Goal: Task Accomplishment & Management: Complete application form

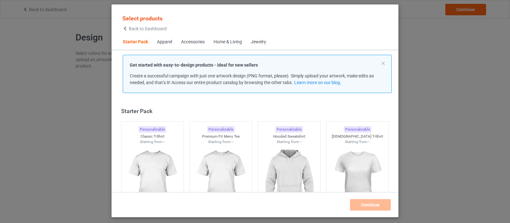
scroll to position [8, 0]
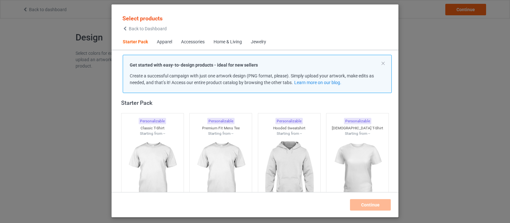
click at [259, 43] on div "Jewelry" at bounding box center [258, 42] width 15 height 6
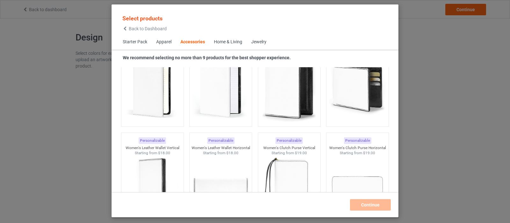
scroll to position [2613, 0]
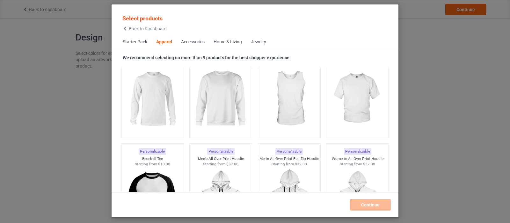
scroll to position [446, 0]
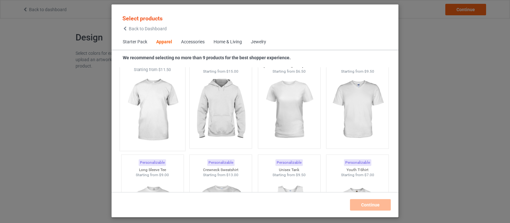
scroll to position [223, 0]
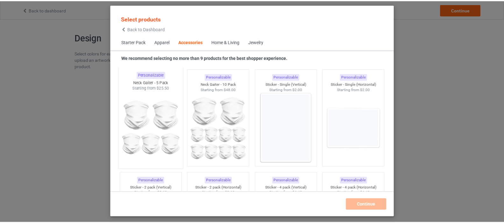
scroll to position [2134, 0]
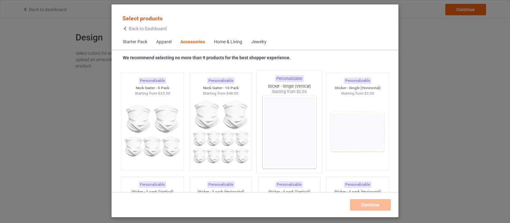
click at [288, 126] on img at bounding box center [289, 132] width 60 height 75
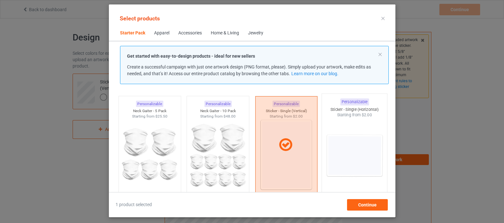
click at [337, 143] on img at bounding box center [355, 155] width 60 height 75
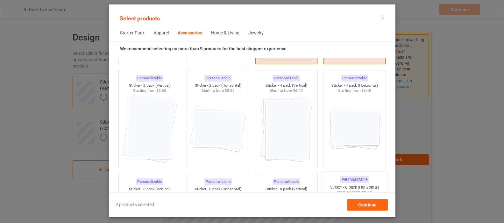
scroll to position [2229, 0]
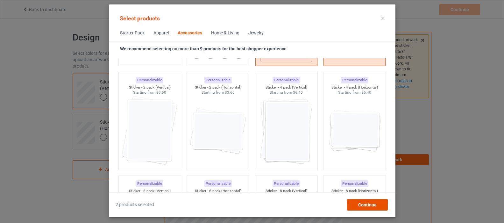
click at [359, 204] on span "Continue" at bounding box center [367, 204] width 18 height 5
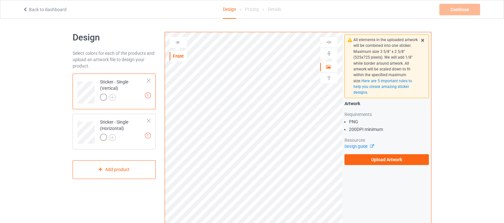
click at [113, 82] on div "Sticker - Single (Vertical)" at bounding box center [123, 90] width 47 height 22
click at [372, 154] on label "Upload Artwork" at bounding box center [387, 159] width 84 height 11
click at [0, 0] on input "Upload Artwork" at bounding box center [0, 0] width 0 height 0
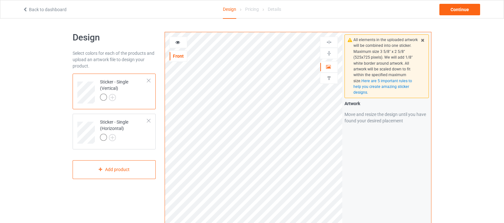
click at [111, 83] on div "Sticker - Single (Vertical)" at bounding box center [123, 90] width 47 height 22
click at [115, 83] on div "Sticker - Single (Vertical)" at bounding box center [123, 90] width 47 height 22
click at [114, 99] on img at bounding box center [112, 97] width 7 height 7
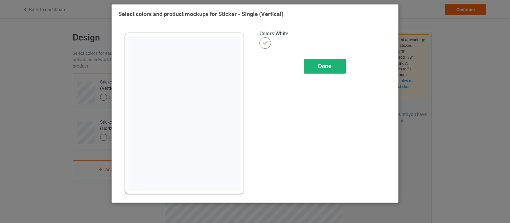
click at [330, 69] on div "Done" at bounding box center [325, 66] width 42 height 15
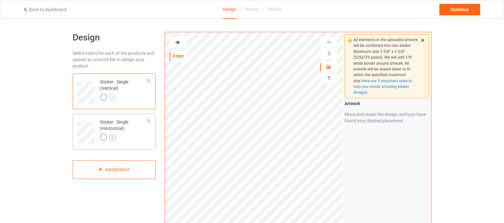
click at [113, 136] on img at bounding box center [112, 137] width 7 height 7
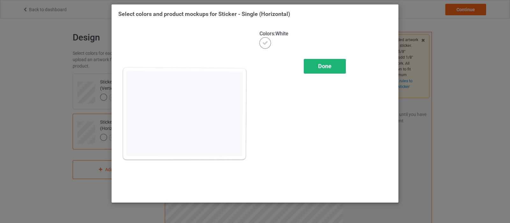
click at [326, 62] on div "Done" at bounding box center [325, 66] width 42 height 15
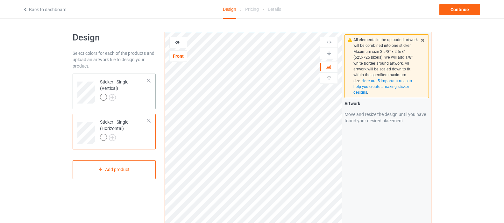
click at [149, 80] on div at bounding box center [149, 80] width 4 height 4
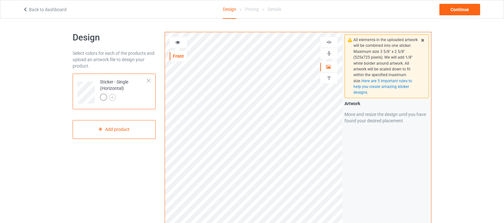
click at [157, 168] on div "Design Select colors for each of the products and upload an artwork file to des…" at bounding box center [114, 215] width 92 height 376
click at [177, 47] on div at bounding box center [178, 42] width 18 height 11
click at [177, 43] on icon at bounding box center [177, 41] width 5 height 4
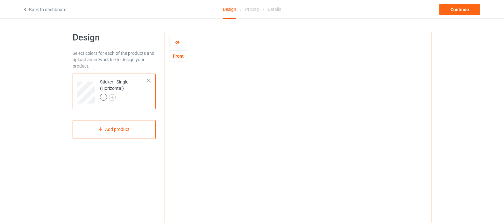
click at [179, 42] on icon at bounding box center [177, 41] width 5 height 4
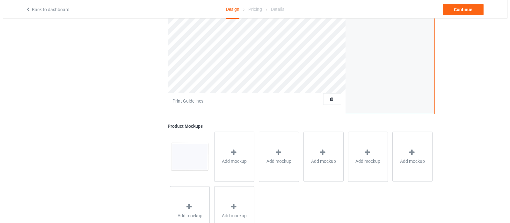
scroll to position [157, 0]
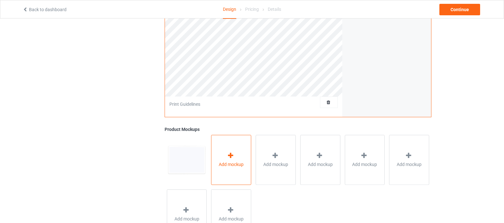
click at [229, 158] on icon at bounding box center [231, 155] width 8 height 7
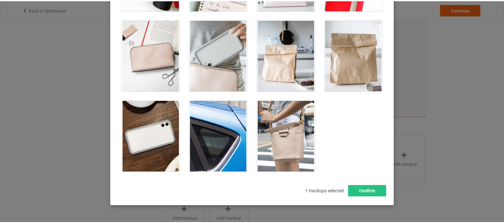
scroll to position [84, 0]
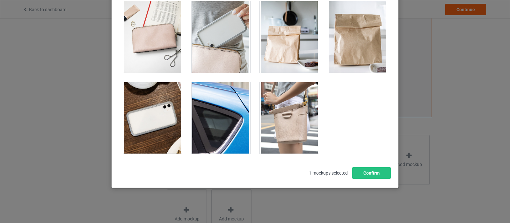
click at [218, 117] on div at bounding box center [220, 117] width 59 height 71
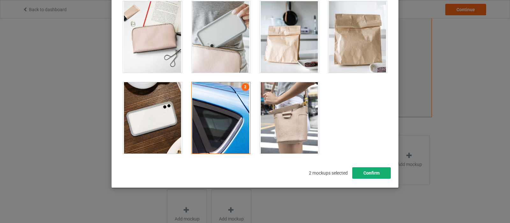
click at [370, 174] on button "Confirm" at bounding box center [371, 172] width 39 height 11
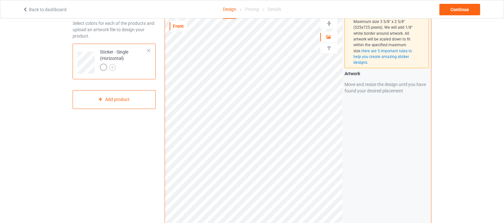
scroll to position [0, 0]
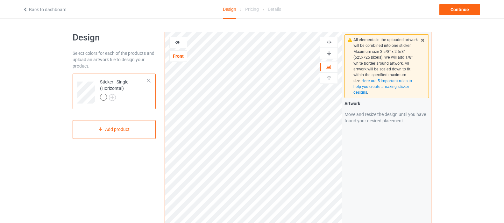
click at [179, 44] on icon at bounding box center [177, 41] width 5 height 4
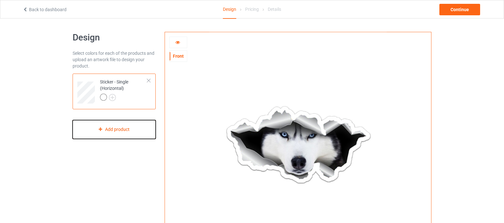
click at [121, 130] on div "Add product" at bounding box center [114, 129] width 83 height 19
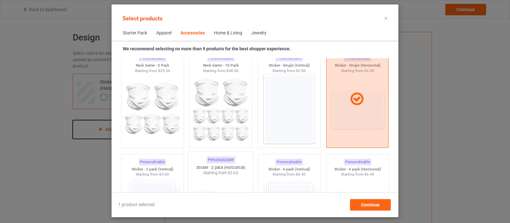
scroll to position [2174, 0]
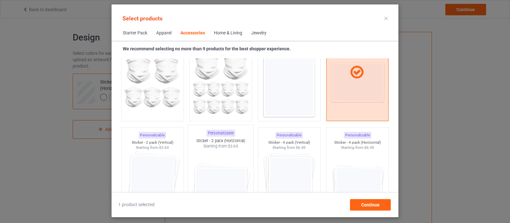
click at [219, 179] on img at bounding box center [221, 186] width 60 height 75
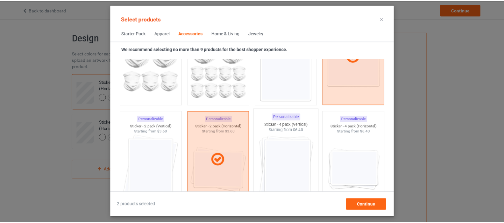
scroll to position [2206, 0]
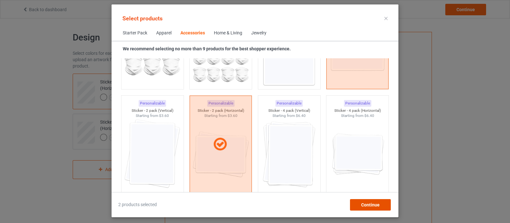
click at [369, 203] on span "Continue" at bounding box center [370, 204] width 18 height 5
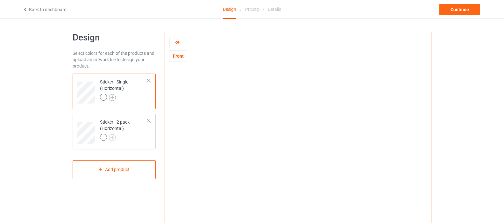
click at [112, 96] on img at bounding box center [112, 97] width 7 height 7
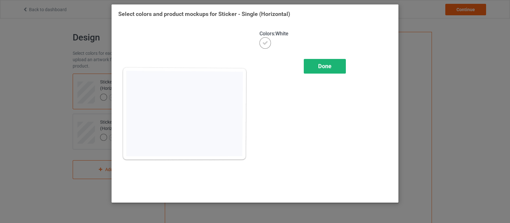
click at [334, 68] on div "Done" at bounding box center [325, 66] width 42 height 15
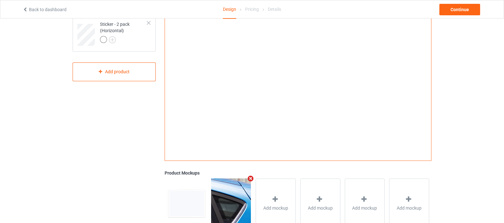
scroll to position [96, 0]
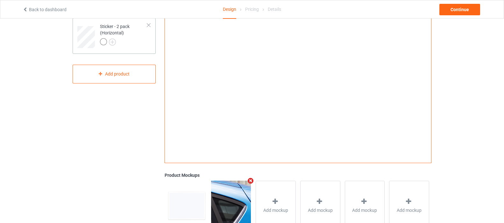
click at [132, 42] on div at bounding box center [123, 42] width 47 height 9
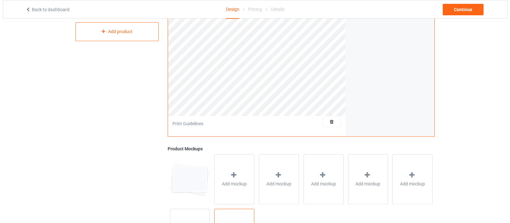
scroll to position [189, 0]
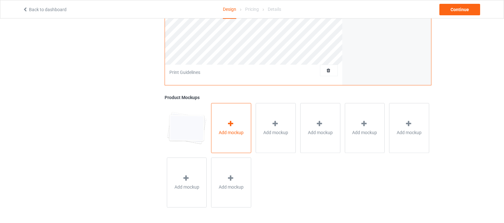
click at [232, 123] on icon at bounding box center [231, 123] width 8 height 7
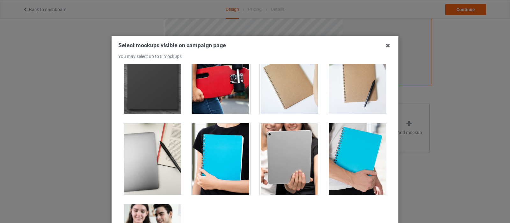
scroll to position [191, 0]
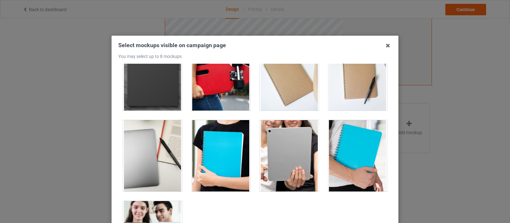
click at [273, 156] on div at bounding box center [289, 155] width 59 height 71
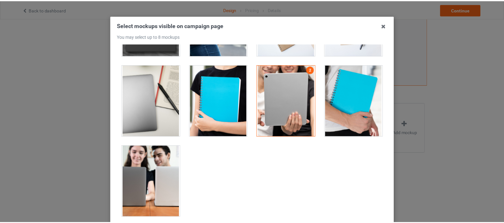
scroll to position [64, 0]
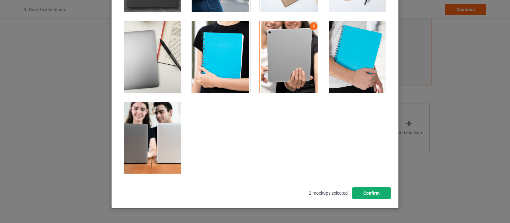
click at [361, 194] on button "Confirm" at bounding box center [371, 192] width 39 height 11
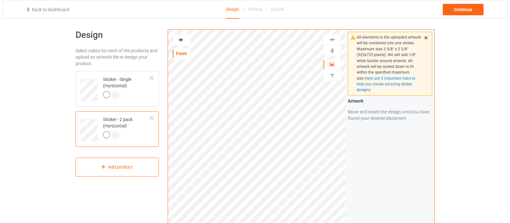
scroll to position [0, 0]
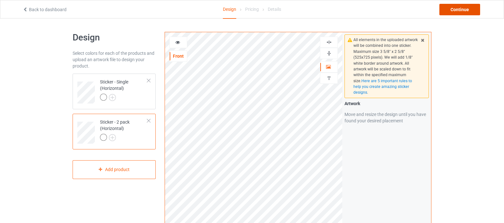
click at [456, 10] on div "Continue" at bounding box center [460, 9] width 41 height 11
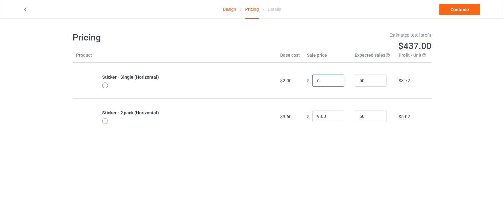
click at [334, 80] on input "6" at bounding box center [328, 81] width 32 height 12
click at [334, 80] on input "7" at bounding box center [328, 81] width 32 height 12
click at [334, 83] on input "6" at bounding box center [328, 81] width 32 height 12
type input "6.00"
click at [233, 10] on link "Design" at bounding box center [229, 9] width 13 height 18
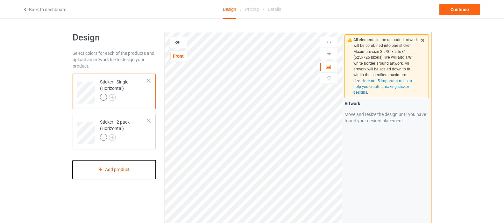
click at [140, 169] on div "Add product" at bounding box center [114, 169] width 83 height 19
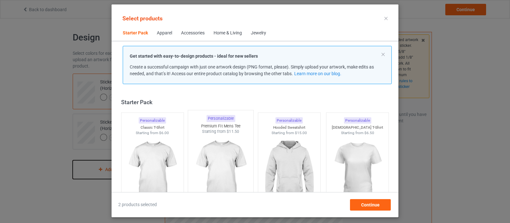
scroll to position [8, 0]
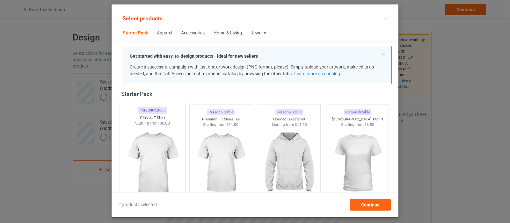
click at [156, 161] on img at bounding box center [152, 163] width 60 height 75
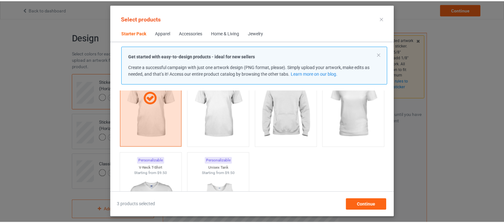
scroll to position [64, 0]
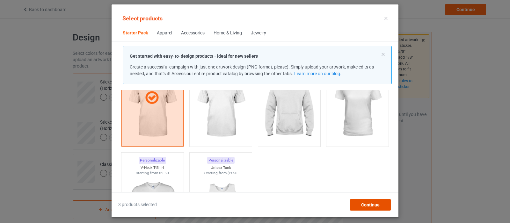
click at [363, 203] on span "Continue" at bounding box center [370, 204] width 18 height 5
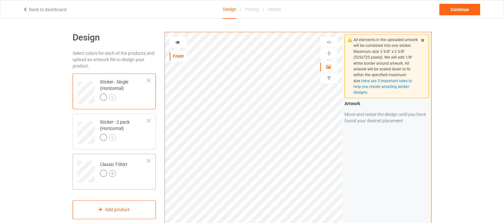
click at [114, 171] on img at bounding box center [112, 173] width 7 height 7
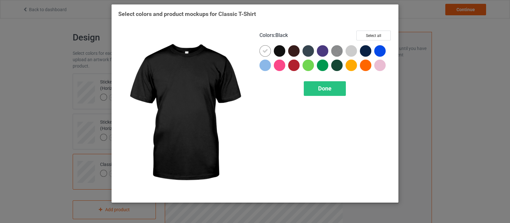
click at [280, 49] on div at bounding box center [279, 50] width 11 height 11
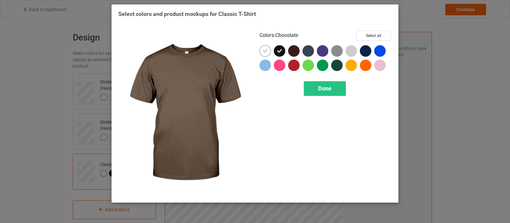
click at [293, 51] on div at bounding box center [293, 50] width 11 height 11
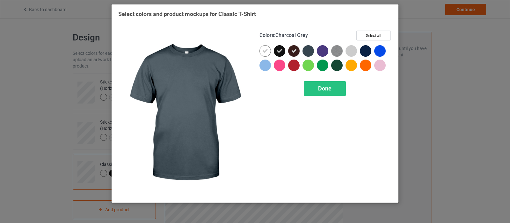
click at [307, 50] on div at bounding box center [307, 50] width 11 height 11
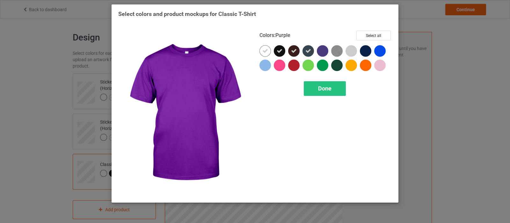
click at [321, 50] on div at bounding box center [322, 50] width 11 height 11
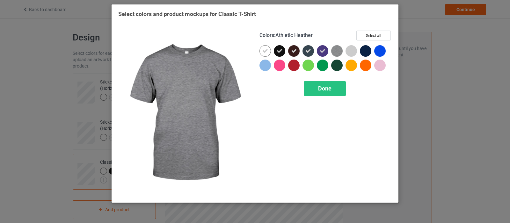
click at [337, 49] on img at bounding box center [336, 50] width 11 height 11
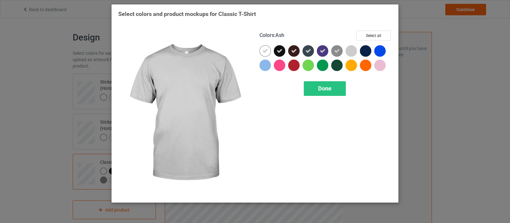
click at [349, 50] on div at bounding box center [350, 50] width 11 height 11
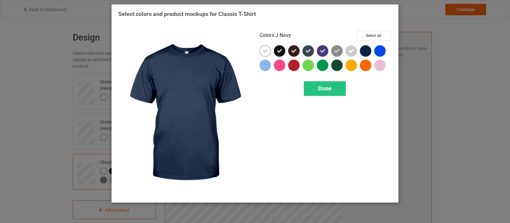
click at [368, 50] on div at bounding box center [365, 50] width 11 height 11
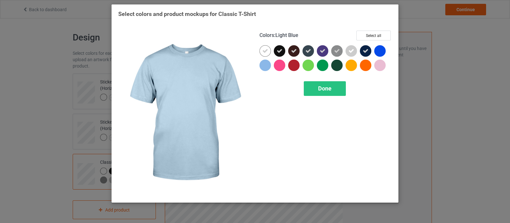
click at [266, 66] on div at bounding box center [264, 65] width 11 height 11
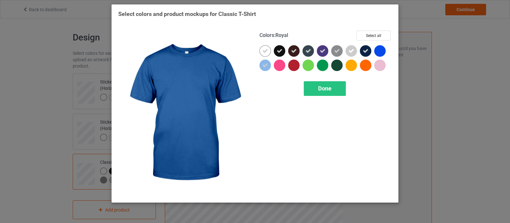
drag, startPoint x: 380, startPoint y: 48, endPoint x: 362, endPoint y: 56, distance: 19.8
click at [380, 49] on div at bounding box center [379, 50] width 11 height 11
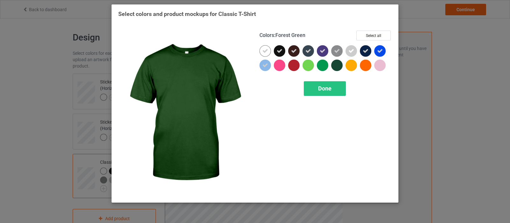
click at [338, 64] on div at bounding box center [336, 65] width 11 height 11
click at [333, 89] on div "Done" at bounding box center [325, 88] width 42 height 15
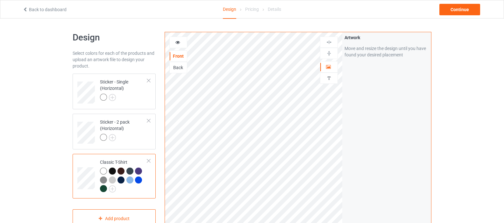
click at [112, 169] on div at bounding box center [112, 171] width 7 height 7
click at [178, 41] on icon at bounding box center [177, 41] width 5 height 4
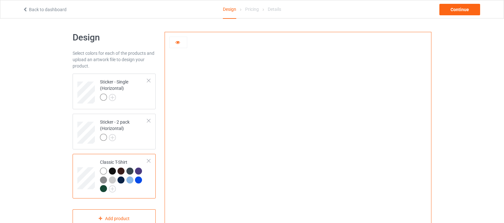
click at [112, 171] on div at bounding box center [112, 171] width 7 height 7
click at [103, 170] on div at bounding box center [103, 171] width 7 height 7
click at [120, 170] on div at bounding box center [121, 171] width 7 height 7
click at [129, 171] on div at bounding box center [129, 171] width 7 height 7
click at [140, 172] on div at bounding box center [138, 171] width 7 height 7
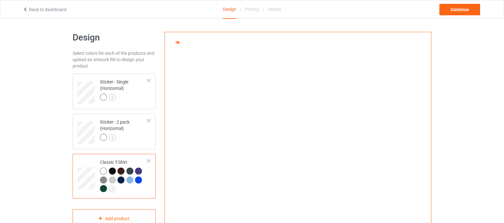
click at [103, 180] on img at bounding box center [103, 179] width 7 height 7
click at [111, 179] on div at bounding box center [112, 179] width 7 height 7
click at [121, 179] on div at bounding box center [121, 179] width 7 height 7
click at [128, 180] on div at bounding box center [129, 179] width 7 height 7
click at [140, 180] on div at bounding box center [138, 179] width 7 height 7
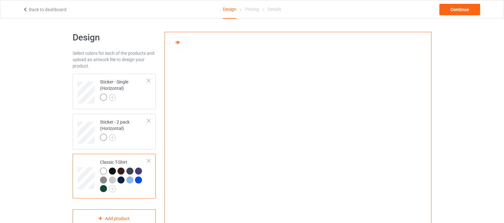
click at [103, 189] on div at bounding box center [103, 188] width 7 height 7
click at [103, 171] on div at bounding box center [103, 171] width 7 height 7
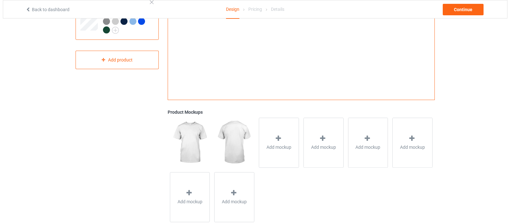
scroll to position [173, 0]
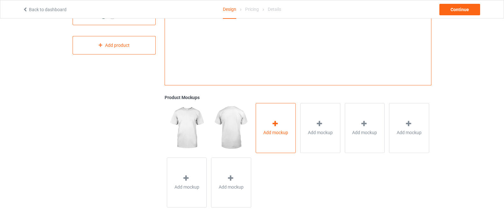
click at [270, 130] on span "Add mockup" at bounding box center [275, 132] width 25 height 6
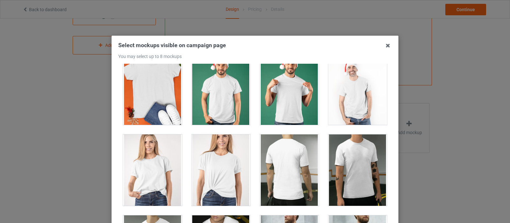
scroll to position [0, 0]
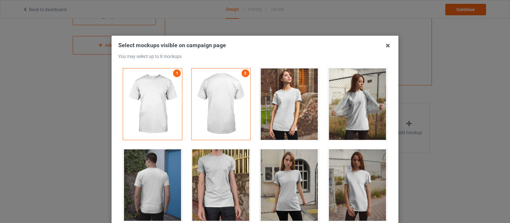
click at [344, 111] on div at bounding box center [357, 103] width 59 height 71
click at [295, 111] on div at bounding box center [289, 103] width 59 height 71
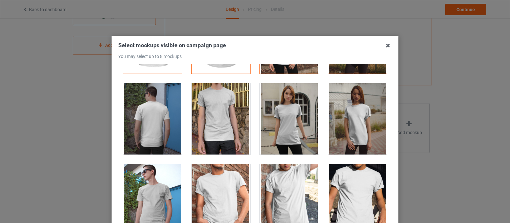
scroll to position [96, 0]
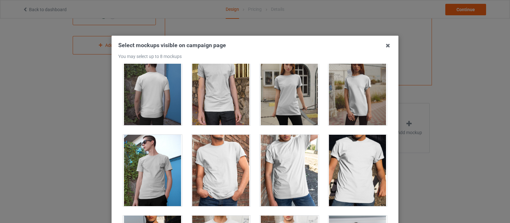
click at [210, 174] on div at bounding box center [220, 170] width 59 height 71
click at [345, 164] on div at bounding box center [357, 170] width 59 height 71
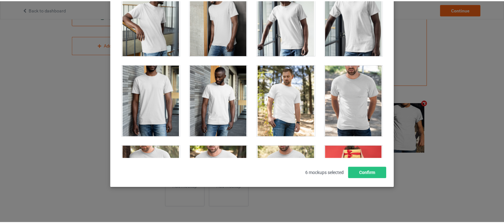
scroll to position [621, 0]
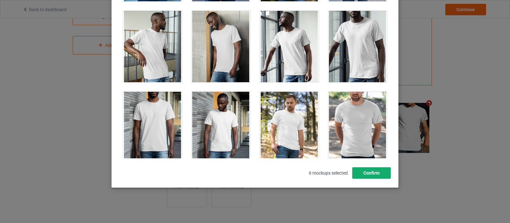
click at [363, 174] on button "Confirm" at bounding box center [371, 172] width 39 height 11
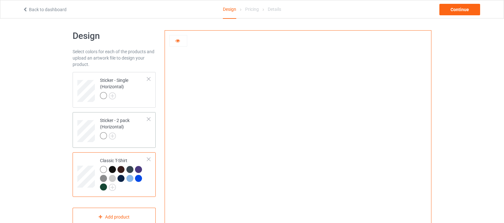
scroll to position [0, 0]
click at [111, 170] on div at bounding box center [112, 171] width 7 height 7
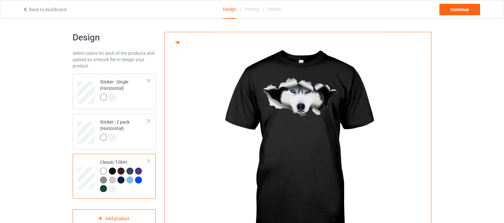
click at [120, 171] on div at bounding box center [121, 171] width 7 height 7
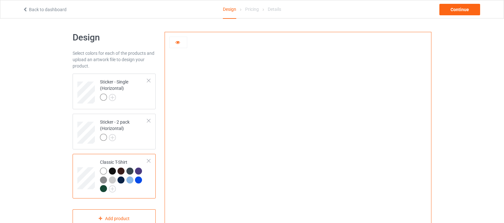
click at [111, 179] on div at bounding box center [112, 179] width 7 height 7
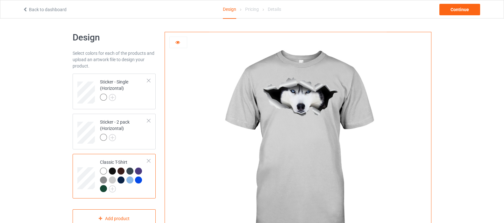
click at [103, 171] on div at bounding box center [103, 171] width 7 height 7
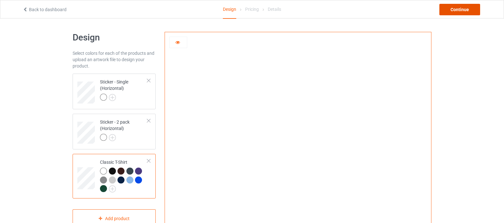
click at [456, 8] on div "Continue" at bounding box center [460, 9] width 41 height 11
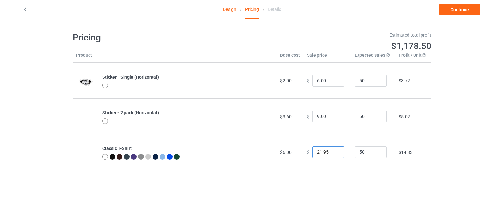
click at [334, 154] on input "21.95" at bounding box center [328, 152] width 32 height 12
click at [334, 154] on input "20.95" at bounding box center [328, 152] width 32 height 12
click at [334, 154] on input "19.95" at bounding box center [328, 152] width 32 height 12
click at [334, 154] on input "18.95" at bounding box center [328, 152] width 32 height 12
type input "19.95"
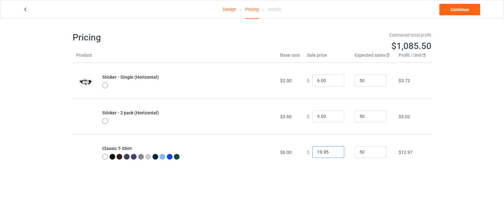
click at [334, 151] on input "19.95" at bounding box center [328, 152] width 32 height 12
click at [456, 6] on link "Continue" at bounding box center [460, 9] width 41 height 11
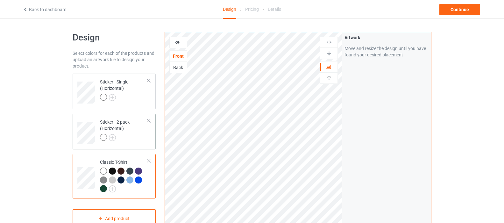
click at [147, 120] on div at bounding box center [149, 120] width 4 height 4
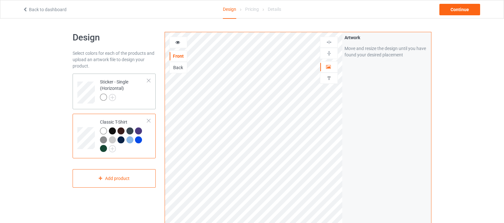
click at [148, 79] on div at bounding box center [149, 80] width 4 height 4
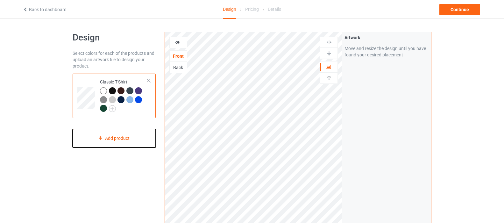
click at [122, 142] on div "Add product" at bounding box center [114, 138] width 83 height 19
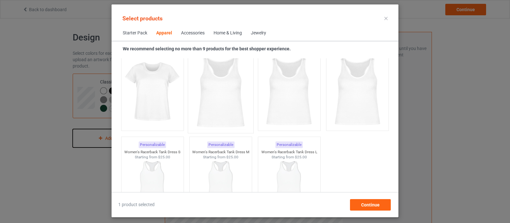
scroll to position [1282, 0]
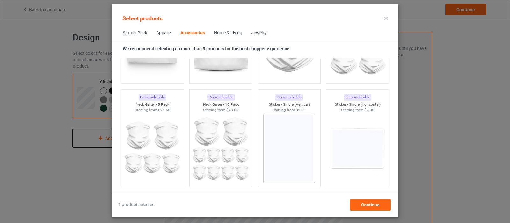
scroll to position [2111, 0]
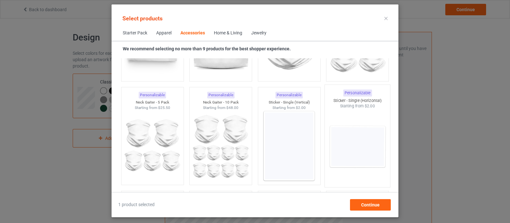
click at [351, 148] on img at bounding box center [357, 146] width 60 height 75
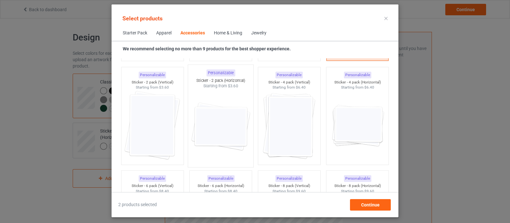
scroll to position [2238, 0]
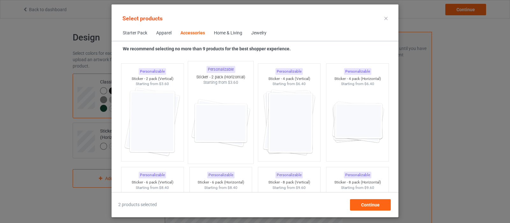
click at [225, 126] on img at bounding box center [221, 122] width 60 height 75
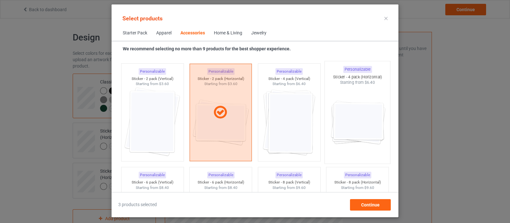
click at [355, 130] on img at bounding box center [357, 122] width 60 height 75
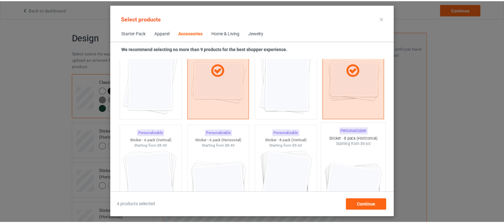
scroll to position [2302, 0]
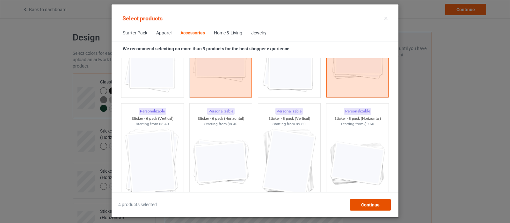
click at [356, 208] on div "Continue" at bounding box center [370, 204] width 41 height 11
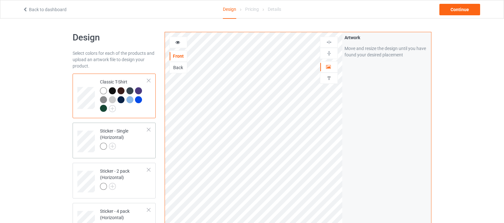
click at [122, 135] on div "Sticker - Single (Horizontal)" at bounding box center [123, 139] width 47 height 22
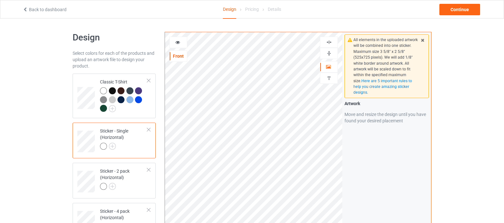
click at [331, 42] on img at bounding box center [329, 42] width 6 height 6
click at [331, 53] on img at bounding box center [329, 53] width 6 height 6
click at [117, 174] on div "Sticker - 2 pack (Horizontal)" at bounding box center [123, 179] width 47 height 22
click at [111, 187] on img at bounding box center [112, 186] width 7 height 7
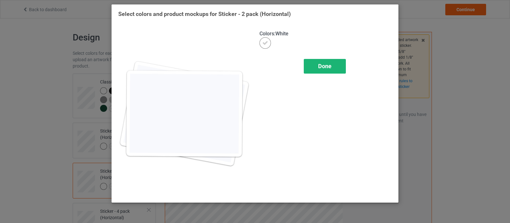
click at [317, 66] on div "Done" at bounding box center [325, 66] width 42 height 15
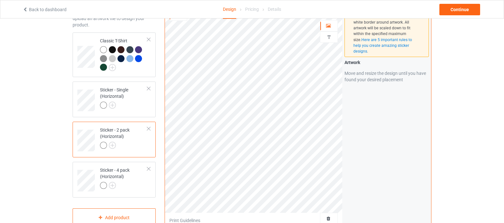
scroll to position [64, 0]
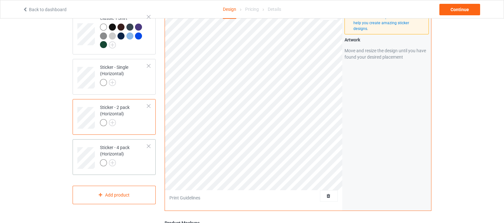
click at [116, 152] on div "Sticker - 4 pack (Horizontal)" at bounding box center [123, 155] width 47 height 22
click at [115, 152] on div "Sticker - 4 pack (Horizontal)" at bounding box center [123, 155] width 47 height 22
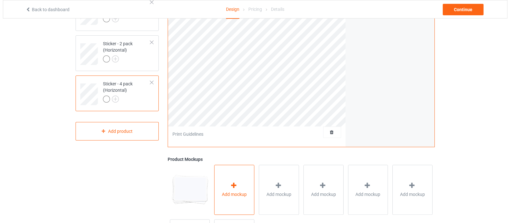
scroll to position [189, 0]
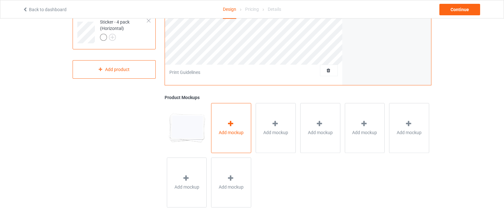
click at [228, 134] on span "Add mockup" at bounding box center [231, 132] width 25 height 6
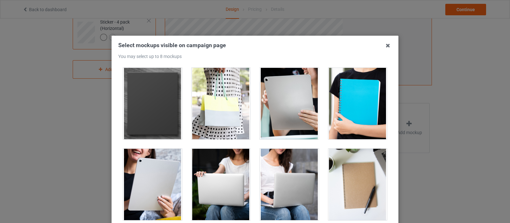
scroll to position [131, 0]
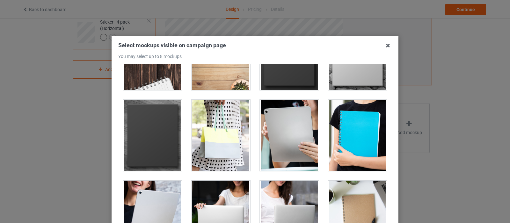
click at [281, 144] on div at bounding box center [289, 135] width 59 height 71
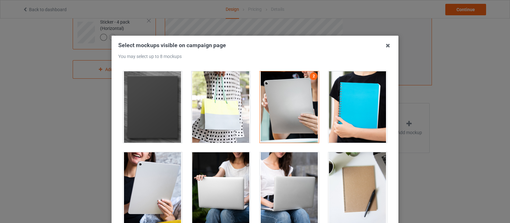
scroll to position [162, 0]
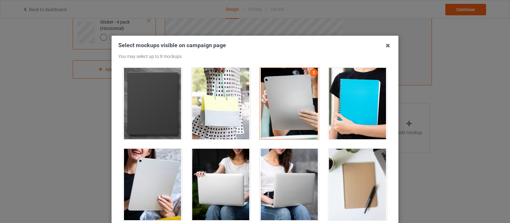
click at [274, 188] on div at bounding box center [289, 184] width 59 height 71
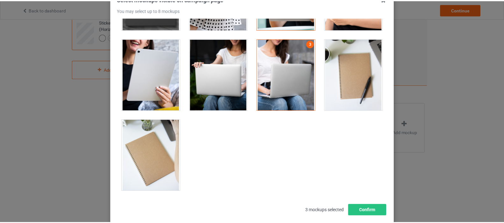
scroll to position [84, 0]
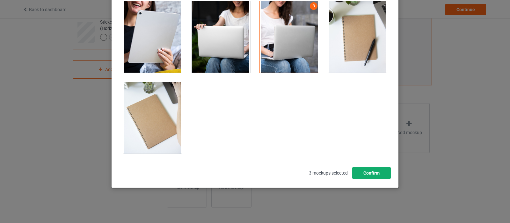
click at [364, 171] on button "Confirm" at bounding box center [371, 172] width 39 height 11
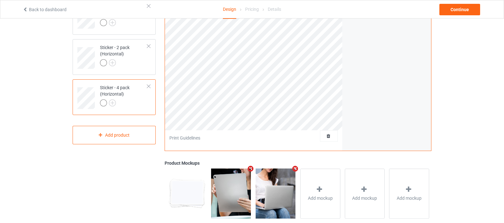
scroll to position [94, 0]
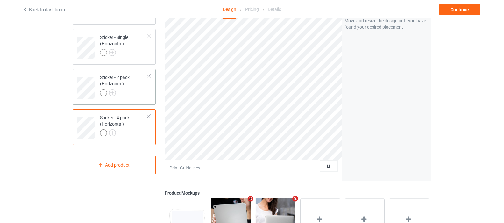
click at [129, 92] on div at bounding box center [123, 93] width 47 height 9
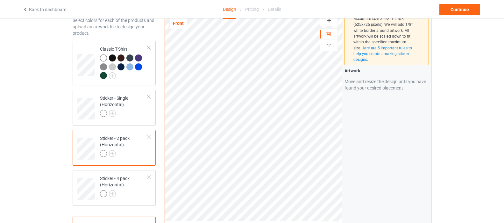
scroll to position [30, 0]
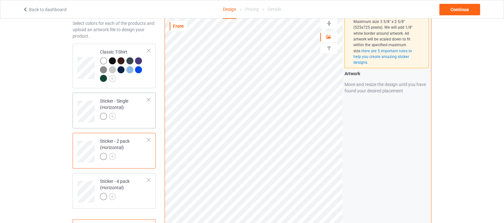
click at [125, 103] on div "Sticker - Single (Horizontal)" at bounding box center [123, 109] width 47 height 22
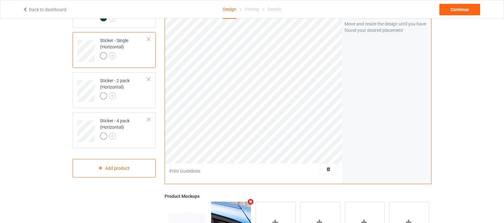
scroll to position [30, 0]
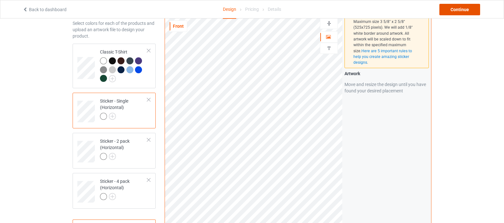
click at [466, 9] on div "Continue" at bounding box center [460, 9] width 41 height 11
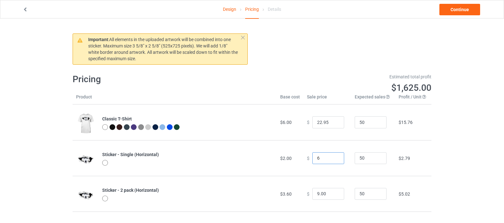
click at [333, 157] on input "6" at bounding box center [328, 158] width 32 height 12
type input "6.00"
click at [334, 192] on input "10" at bounding box center [328, 194] width 32 height 12
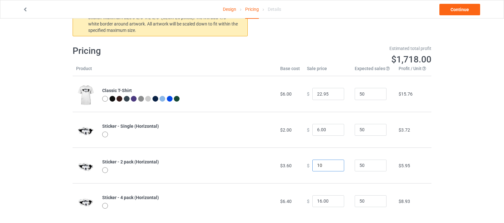
scroll to position [38, 0]
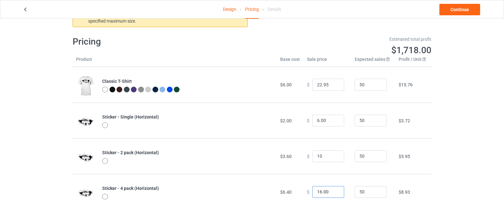
type input "10.00"
type input "17"
click at [334, 191] on input "17" at bounding box center [328, 192] width 32 height 12
type input "9"
type input "17.00"
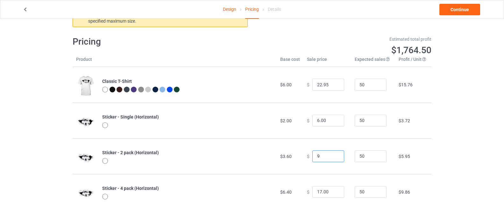
click at [334, 158] on input "9" at bounding box center [328, 156] width 32 height 12
click at [334, 158] on input "8" at bounding box center [328, 156] width 32 height 12
type input "8.00"
click at [334, 193] on input "16" at bounding box center [328, 192] width 32 height 12
click at [333, 194] on input "15" at bounding box center [328, 192] width 32 height 12
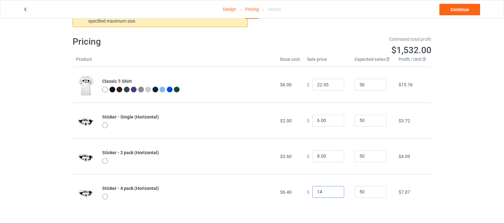
click at [333, 194] on input "14" at bounding box center [328, 192] width 32 height 12
type input "13"
click at [333, 194] on input "13" at bounding box center [328, 192] width 32 height 12
type input "9"
type input "13.00"
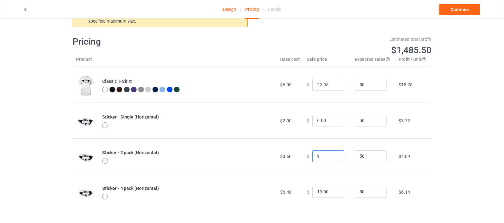
click at [334, 155] on input "9" at bounding box center [328, 156] width 32 height 12
click at [329, 168] on td "$ 9.00" at bounding box center [328, 156] width 48 height 36
click at [319, 157] on input "9.00" at bounding box center [328, 156] width 32 height 12
drag, startPoint x: 318, startPoint y: 157, endPoint x: 323, endPoint y: 157, distance: 5.4
click at [323, 157] on input "9.00" at bounding box center [328, 156] width 32 height 12
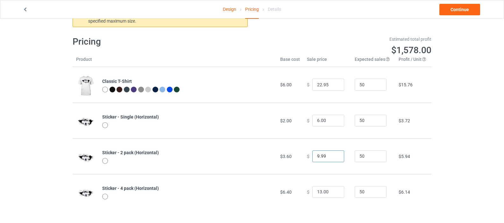
type input "9.99"
click at [368, 167] on td "50" at bounding box center [373, 156] width 44 height 36
click at [312, 121] on input "6.00" at bounding box center [328, 121] width 32 height 12
drag, startPoint x: 318, startPoint y: 121, endPoint x: 326, endPoint y: 121, distance: 8.6
click at [326, 121] on input "5.00" at bounding box center [328, 121] width 32 height 12
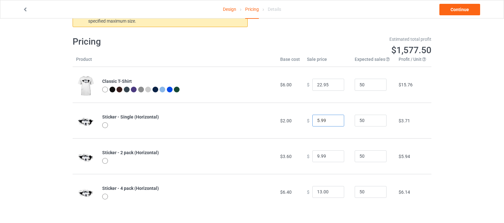
type input "5.99"
click at [368, 134] on td "50" at bounding box center [373, 121] width 44 height 36
drag, startPoint x: 318, startPoint y: 192, endPoint x: 313, endPoint y: 192, distance: 4.8
click at [313, 192] on input "13.00" at bounding box center [328, 192] width 32 height 12
click at [320, 192] on input "13.00" at bounding box center [328, 192] width 32 height 12
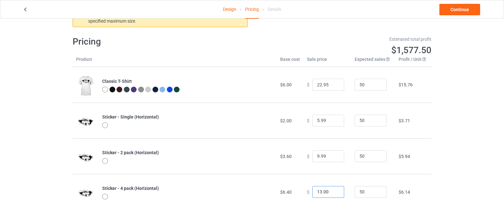
click at [315, 192] on input "13.00" at bounding box center [328, 192] width 32 height 12
drag, startPoint x: 321, startPoint y: 192, endPoint x: 327, endPoint y: 192, distance: 6.1
click at [327, 192] on input "12.00" at bounding box center [328, 192] width 32 height 12
type input "12.99"
click at [346, 211] on div "Important : All elements in the uploaded artwork will be combined into one stic…" at bounding box center [252, 102] width 359 height 242
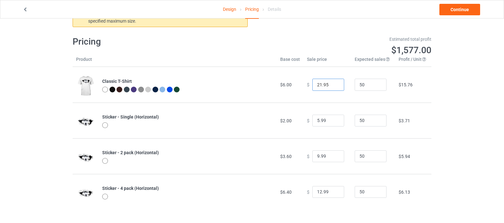
click at [332, 87] on input "21.95" at bounding box center [328, 85] width 32 height 12
click at [332, 87] on input "20.95" at bounding box center [328, 85] width 32 height 12
type input "19.95"
click at [332, 87] on input "19.95" at bounding box center [328, 85] width 32 height 12
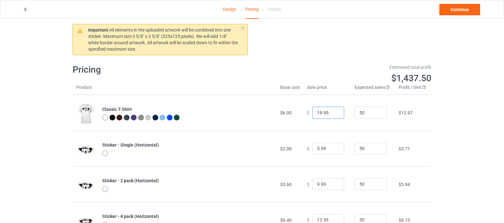
scroll to position [6, 0]
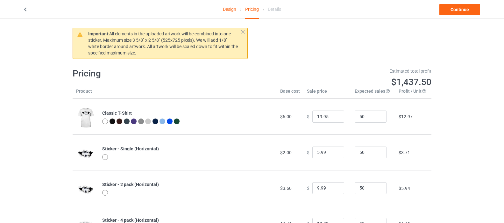
click at [452, 145] on div "Design Pricing Details Continue Important : All elements in the uploaded artwor…" at bounding box center [252, 134] width 504 height 242
drag, startPoint x: 110, startPoint y: 34, endPoint x: 186, endPoint y: 54, distance: 79.4
click at [186, 54] on p "Important : All elements in the uploaded artwork will be combined into one stic…" at bounding box center [163, 43] width 150 height 25
click at [163, 38] on span "All elements in the uploaded artwork will be combined into one sticker. Maximum…" at bounding box center [163, 43] width 150 height 24
drag, startPoint x: 163, startPoint y: 39, endPoint x: 180, endPoint y: 39, distance: 16.9
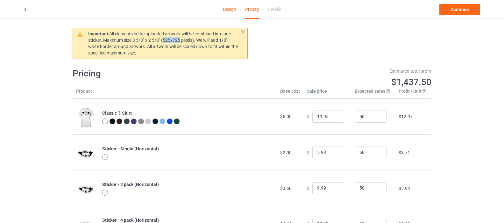
click at [180, 39] on span "All elements in the uploaded artwork will be combined into one sticker. Maximum…" at bounding box center [163, 43] width 150 height 24
click at [170, 39] on span "All elements in the uploaded artwork will be combined into one sticker. Maximum…" at bounding box center [163, 43] width 150 height 24
drag, startPoint x: 170, startPoint y: 39, endPoint x: 164, endPoint y: 39, distance: 6.1
click at [164, 39] on span "All elements in the uploaded artwork will be combined into one sticker. Maximum…" at bounding box center [163, 43] width 150 height 24
copy span "525"
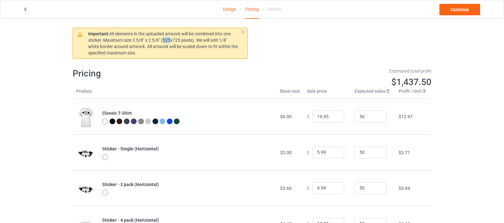
click at [234, 9] on link "Design" at bounding box center [229, 9] width 13 height 18
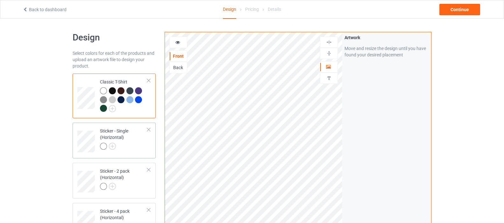
click at [113, 137] on div "Sticker - Single (Horizontal)" at bounding box center [123, 139] width 47 height 22
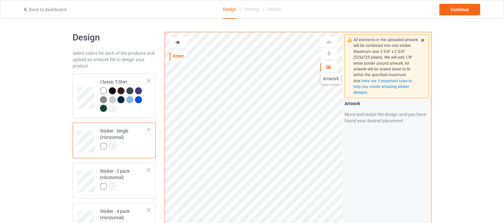
click at [331, 67] on icon at bounding box center [328, 66] width 5 height 4
click at [326, 64] on div "Artwork" at bounding box center [329, 66] width 18 height 11
click at [326, 64] on icon at bounding box center [328, 66] width 5 height 4
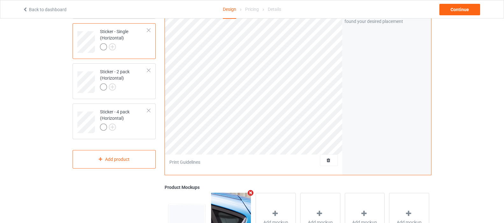
scroll to position [64, 0]
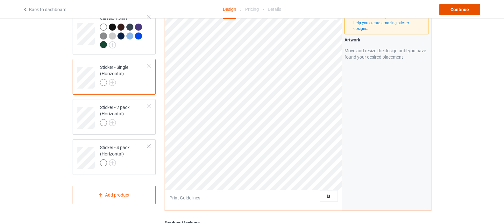
click at [453, 7] on div "Continue" at bounding box center [460, 9] width 41 height 11
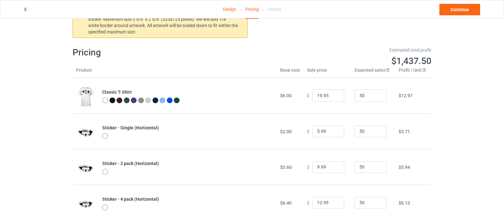
scroll to position [38, 0]
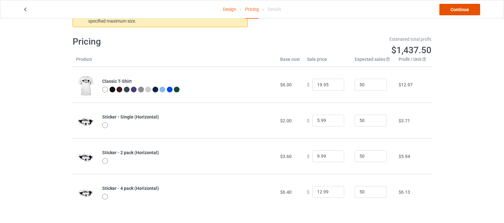
click at [452, 9] on link "Continue" at bounding box center [460, 9] width 41 height 11
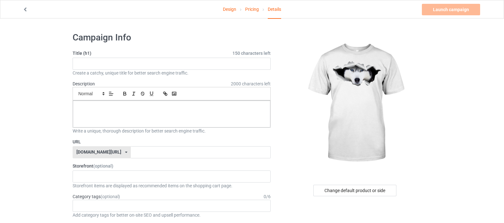
click at [230, 11] on link "Design" at bounding box center [229, 9] width 13 height 18
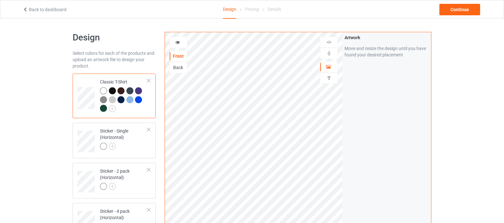
click at [246, 11] on div "Design Pricing Details" at bounding box center [252, 9] width 58 height 18
click at [464, 10] on div "Continue" at bounding box center [460, 9] width 41 height 11
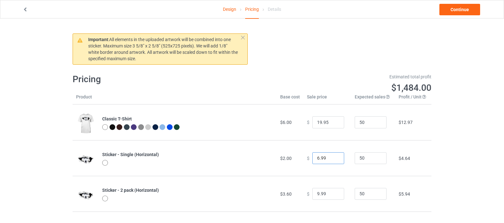
type input "6.99"
click at [332, 157] on input "6.99" at bounding box center [328, 158] width 32 height 12
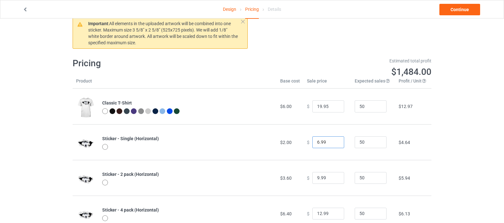
scroll to position [32, 0]
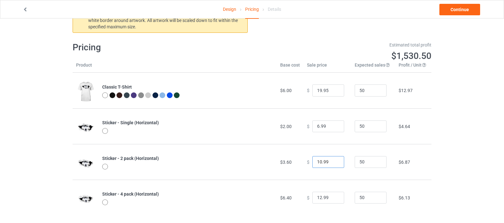
type input "10.99"
click at [332, 161] on input "10.99" at bounding box center [328, 162] width 32 height 12
type input "13.99"
click at [335, 196] on input "13.99" at bounding box center [328, 198] width 32 height 12
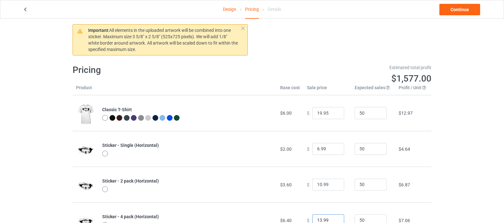
scroll to position [0, 0]
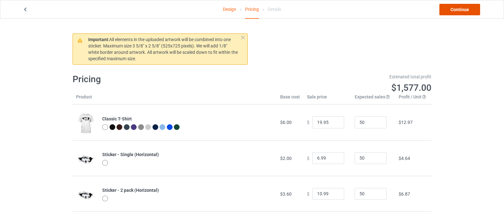
click at [446, 9] on link "Continue" at bounding box center [460, 9] width 41 height 11
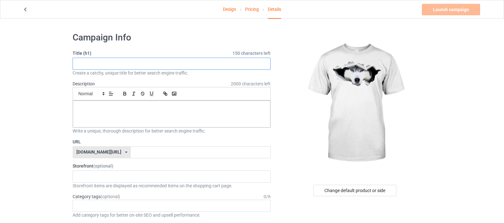
paste input "Husky car decal, Vinyl decal, car decoration, pet decal, dog"
drag, startPoint x: 78, startPoint y: 64, endPoint x: 195, endPoint y: 62, distance: 117.6
click at [195, 62] on input "Husky car decal, Vinyl decal, car decoration, pet decal, dog" at bounding box center [172, 64] width 198 height 12
click at [127, 65] on input "Husky car decal, Vinyl decal, car decoration, pet decal, dog" at bounding box center [172, 64] width 198 height 12
click at [197, 65] on input "Husky car decal, Vinyl decal, car decoration, pet decal, dog" at bounding box center [172, 64] width 198 height 12
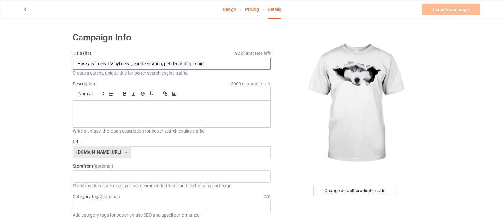
type input "Husky car decal, Vinyl decal, car decoration, pet decal, dog t-shirt"
click at [182, 115] on div at bounding box center [171, 114] width 197 height 27
click at [252, 9] on link "Pricing" at bounding box center [252, 9] width 14 height 18
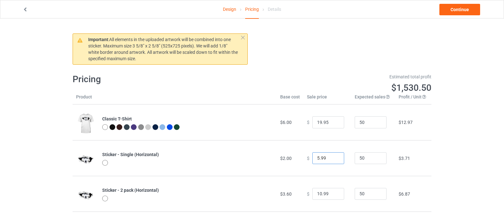
type input "5.99"
click at [332, 161] on input "5.99" at bounding box center [328, 158] width 32 height 12
type input "9.99"
click at [332, 196] on input "9.99" at bounding box center [328, 194] width 32 height 12
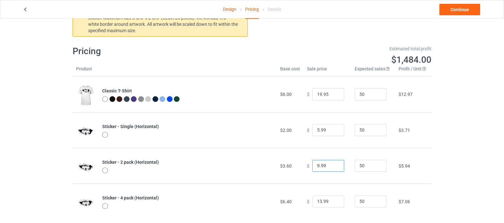
scroll to position [32, 0]
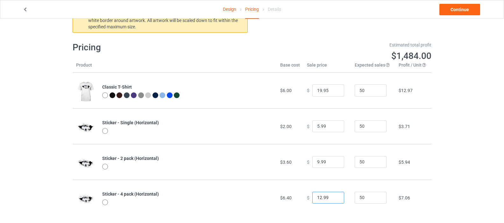
type input "12.99"
click at [331, 199] on input "12.99" at bounding box center [328, 198] width 32 height 12
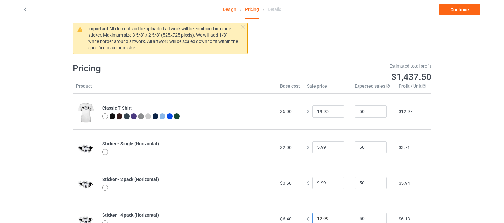
scroll to position [0, 0]
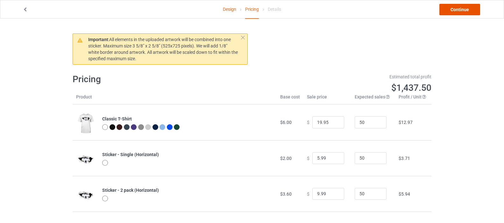
click at [448, 9] on link "Continue" at bounding box center [460, 9] width 41 height 11
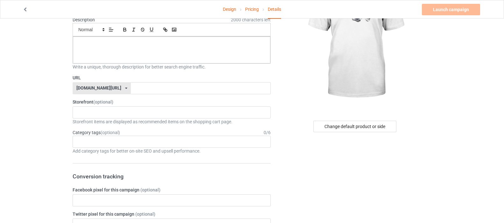
scroll to position [64, 0]
click at [131, 87] on div "[DOMAIN_NAME][URL] [DOMAIN_NAME][URL] [DOMAIN_NAME][URL] 60e8bea3b0ca94317a5975…" at bounding box center [102, 89] width 58 height 12
click at [110, 109] on div "[DOMAIN_NAME][URL]" at bounding box center [102, 111] width 58 height 11
click at [131, 89] on input "text" at bounding box center [201, 89] width 140 height 12
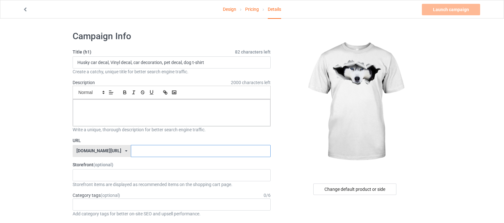
scroll to position [0, 0]
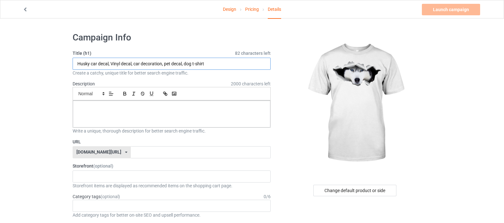
click at [85, 64] on input "Husky car decal, Vinyl decal, car decoration, pet decal, dog t-shirt" at bounding box center [172, 64] width 198 height 12
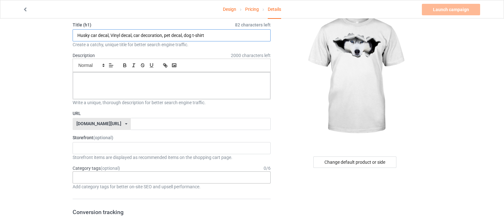
scroll to position [32, 0]
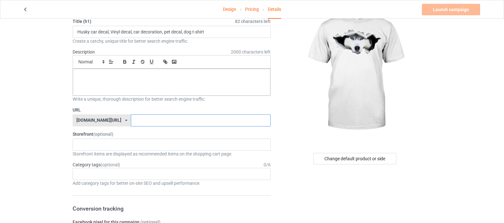
paste input "Husky"
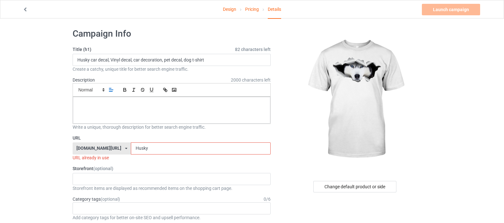
scroll to position [0, 0]
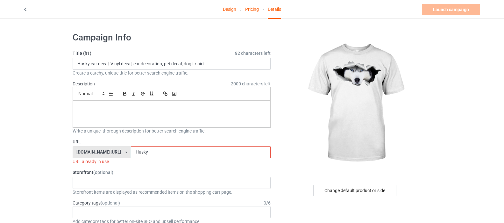
click at [131, 152] on input "Husky" at bounding box center [201, 152] width 140 height 12
click at [200, 63] on input "Husky car decal, Vinyl decal, car decoration, pet decal, dog t-shirt" at bounding box center [172, 64] width 198 height 12
click at [144, 150] on input "Husky" at bounding box center [201, 152] width 140 height 12
drag, startPoint x: 193, startPoint y: 64, endPoint x: 206, endPoint y: 64, distance: 12.7
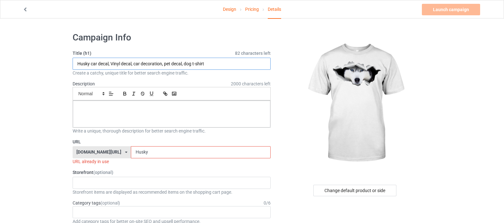
click at [206, 64] on input "Husky car decal, Vinyl decal, car decoration, pet decal, dog t-shirt" at bounding box center [172, 64] width 198 height 12
click at [140, 152] on input "Husky" at bounding box center [201, 152] width 140 height 12
paste input "-shirt"
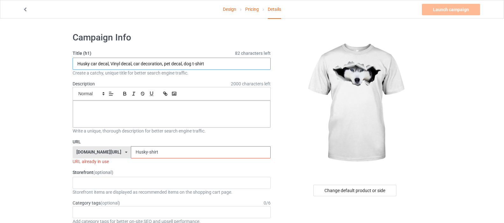
click at [192, 64] on input "Husky car decal, Vinyl decal, car decoration, pet decal, dog t-shirt" at bounding box center [172, 64] width 198 height 12
drag, startPoint x: 192, startPoint y: 64, endPoint x: 208, endPoint y: 64, distance: 15.3
click at [208, 64] on input "Husky car decal, Vinyl decal, car decoration, pet decal, dog t-shirt" at bounding box center [172, 64] width 198 height 12
drag, startPoint x: 132, startPoint y: 153, endPoint x: 144, endPoint y: 153, distance: 11.5
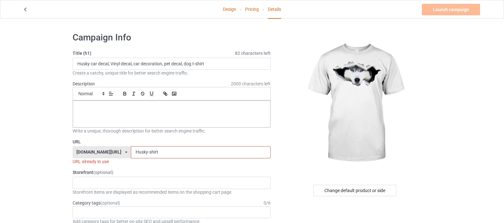
click at [144, 153] on input "Husky-shirt" at bounding box center [201, 152] width 140 height 12
paste input "t-"
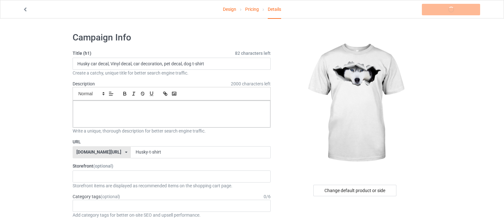
click at [131, 167] on label "Storefront (optional)" at bounding box center [172, 166] width 198 height 6
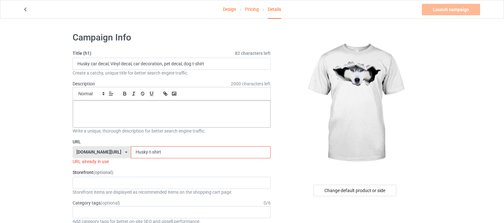
click at [131, 153] on input "Husky-t-shirt" at bounding box center [201, 152] width 140 height 12
click at [133, 153] on input "Huskyt-shirt" at bounding box center [201, 152] width 140 height 12
click at [133, 164] on div "URL already in use" at bounding box center [172, 161] width 198 height 6
click at [145, 152] on input "Huskytshirt" at bounding box center [201, 152] width 140 height 12
click at [131, 152] on input "Huskytshirt" at bounding box center [201, 152] width 140 height 12
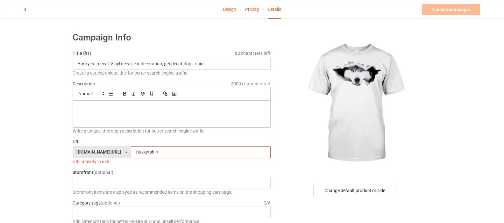
click at [132, 153] on input "Huskytshirt" at bounding box center [201, 152] width 140 height 12
click at [144, 153] on input "Huskyshirt" at bounding box center [201, 152] width 140 height 12
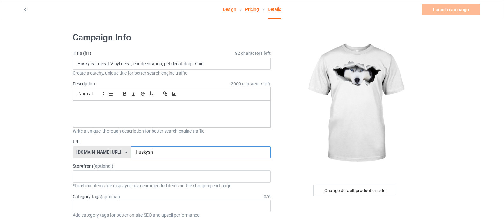
type input "Huskysh"
click at [197, 63] on input "Husky car decal, Vinyl decal, car decoration, pet decal, dog t-shirt" at bounding box center [172, 64] width 198 height 12
click at [94, 64] on input "Husky car decal, Vinyl decal, car decoration, pet decal, dog t-shirt" at bounding box center [172, 64] width 198 height 12
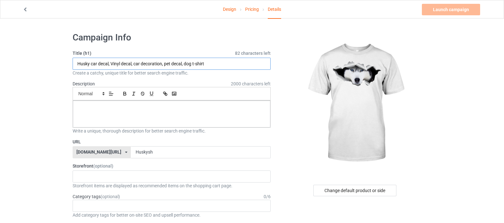
paste input "shirt"
type input "Husky shirt decal, Vinyl decal, car decoration, pet decal, dog t-shirt"
click at [123, 113] on div at bounding box center [171, 114] width 197 height 27
click at [112, 111] on div at bounding box center [171, 114] width 197 height 27
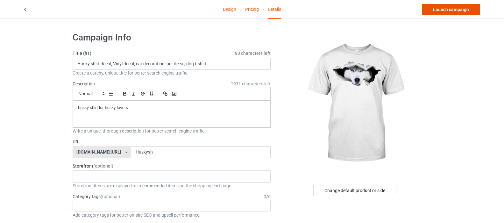
click at [456, 10] on link "Launch campaign" at bounding box center [451, 9] width 58 height 11
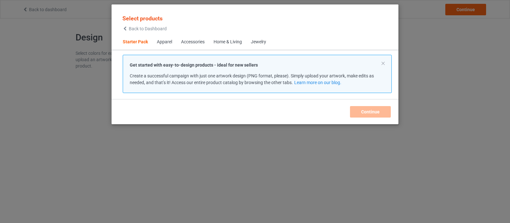
click at [54, 8] on div "Select products Back to Dashboard Starter Pack Apparel Accessories Home & Livin…" at bounding box center [255, 111] width 510 height 223
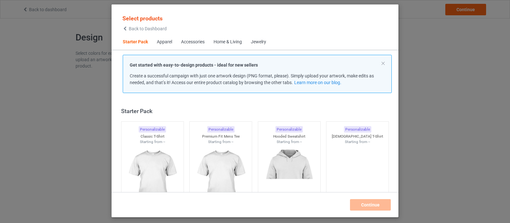
scroll to position [8, 0]
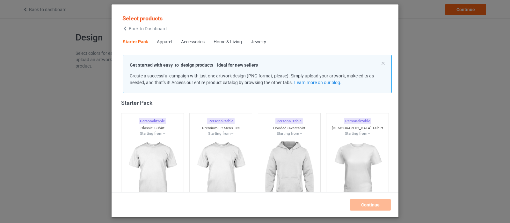
click at [460, 71] on div "Select products Back to Dashboard Starter Pack Apparel Accessories Home & Livin…" at bounding box center [255, 111] width 510 height 223
click at [383, 62] on button at bounding box center [382, 63] width 3 height 3
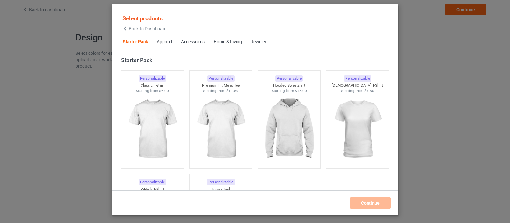
click at [460, 69] on div "Select products Back to Dashboard Starter Pack Apparel Accessories Home & Livin…" at bounding box center [255, 111] width 510 height 223
click at [262, 42] on div "Jewelry" at bounding box center [258, 42] width 15 height 6
click at [237, 42] on div "Home & Living" at bounding box center [227, 42] width 28 height 6
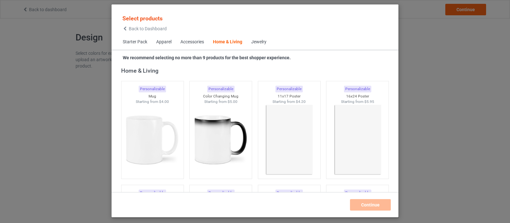
click at [201, 42] on div "Accessories" at bounding box center [192, 42] width 24 height 6
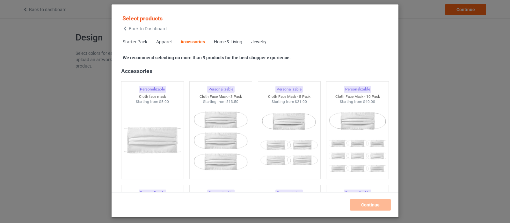
click at [239, 42] on div "Home & Living" at bounding box center [228, 42] width 28 height 6
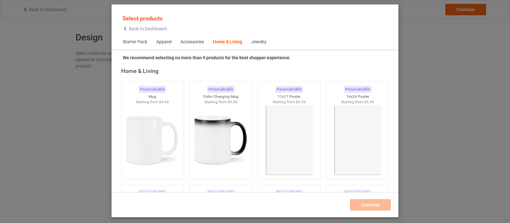
click at [254, 42] on div "Jewelry" at bounding box center [258, 42] width 15 height 6
click at [257, 42] on div "Jewelry" at bounding box center [258, 42] width 15 height 6
click at [258, 42] on div "Jewelry" at bounding box center [258, 42] width 15 height 6
click at [194, 42] on div "Accessories" at bounding box center [192, 42] width 24 height 6
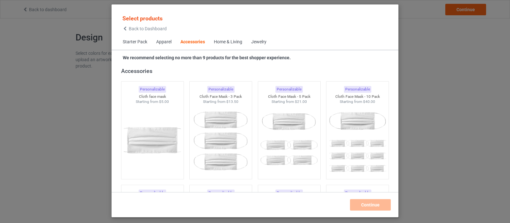
click at [165, 41] on div "Apparel" at bounding box center [163, 42] width 15 height 6
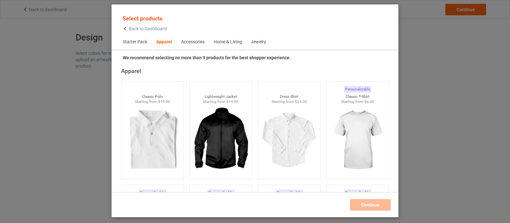
drag, startPoint x: 445, startPoint y: 106, endPoint x: 444, endPoint y: 95, distance: 11.5
click at [445, 106] on div "Select products Back to Dashboard Starter Pack Apparel Accessories Home & Livin…" at bounding box center [255, 111] width 510 height 223
